Goal: Information Seeking & Learning: Learn about a topic

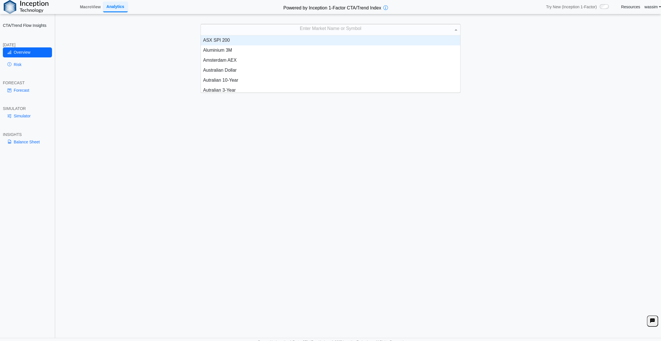
click at [310, 31] on div "Enter Market Name or Symbol" at bounding box center [330, 29] width 259 height 11
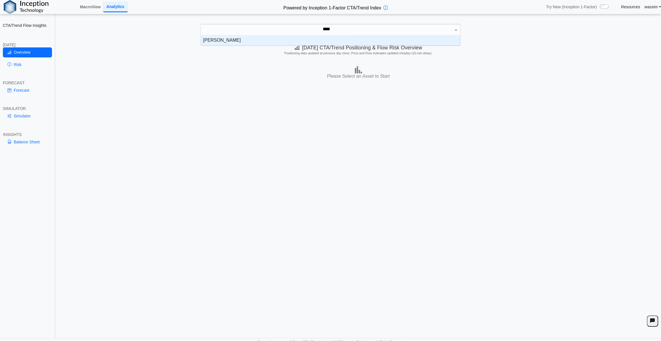
type input "*****"
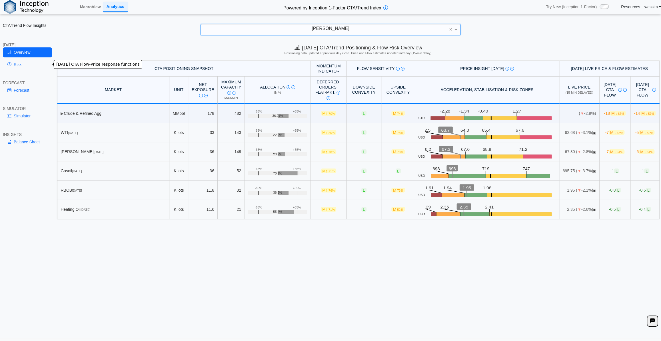
click at [23, 68] on link "Risk" at bounding box center [27, 65] width 49 height 10
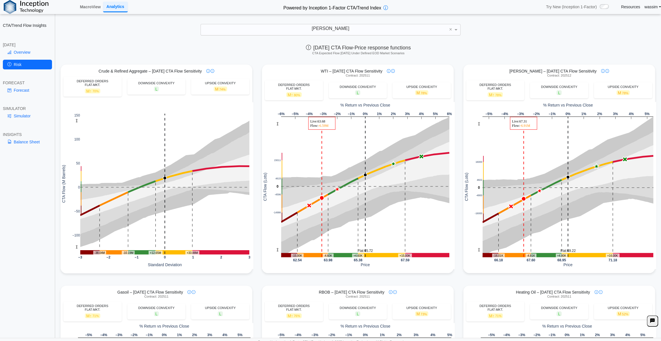
scroll to position [4, 0]
